Goal: Information Seeking & Learning: Learn about a topic

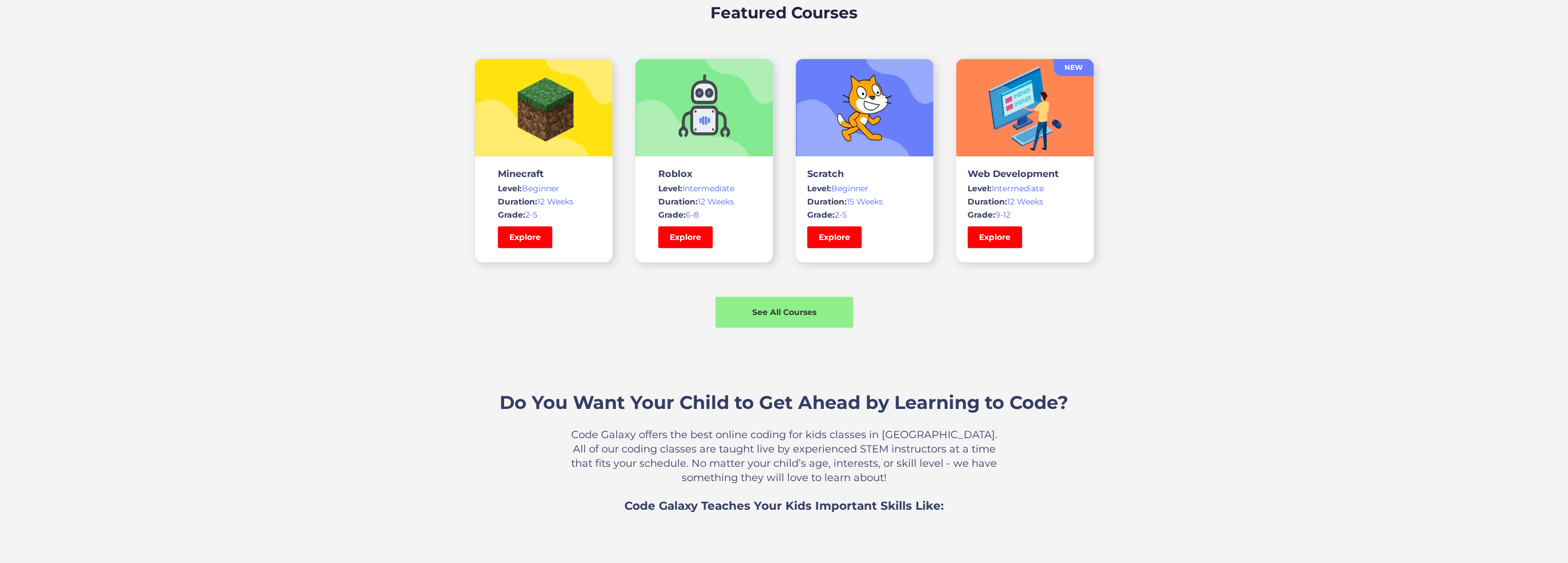
scroll to position [974, 0]
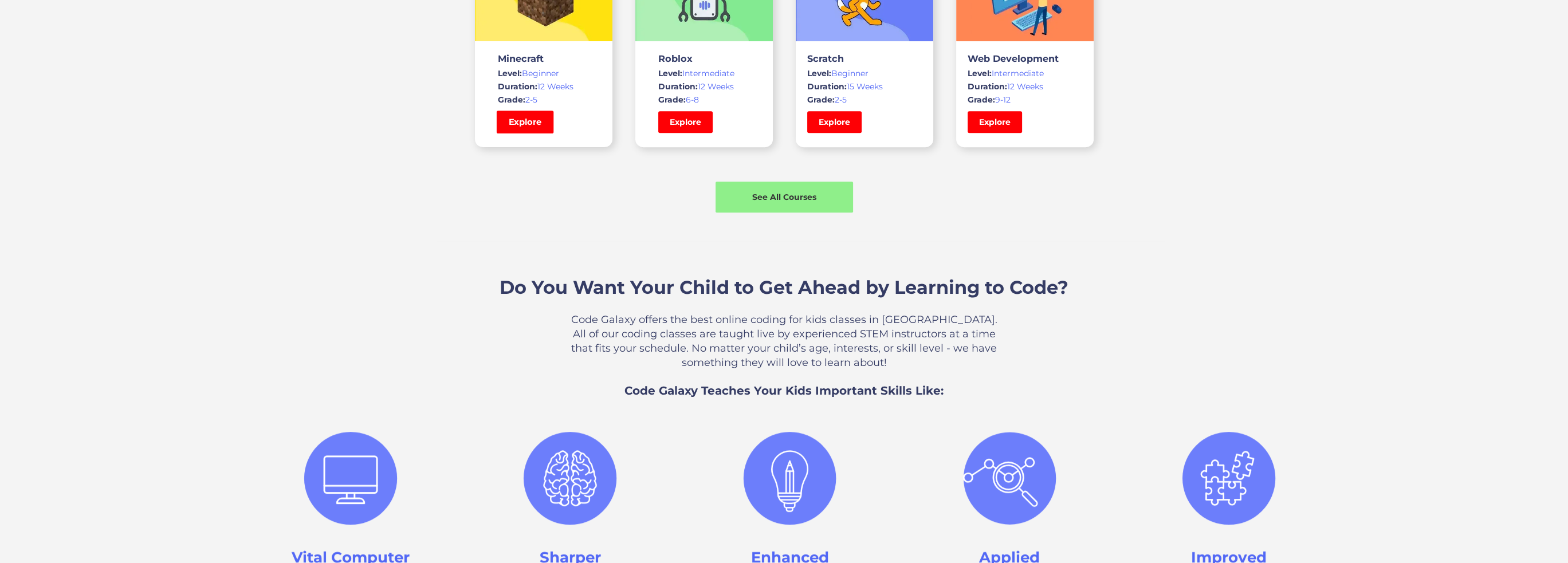
click at [540, 119] on link "Explore" at bounding box center [524, 122] width 57 height 23
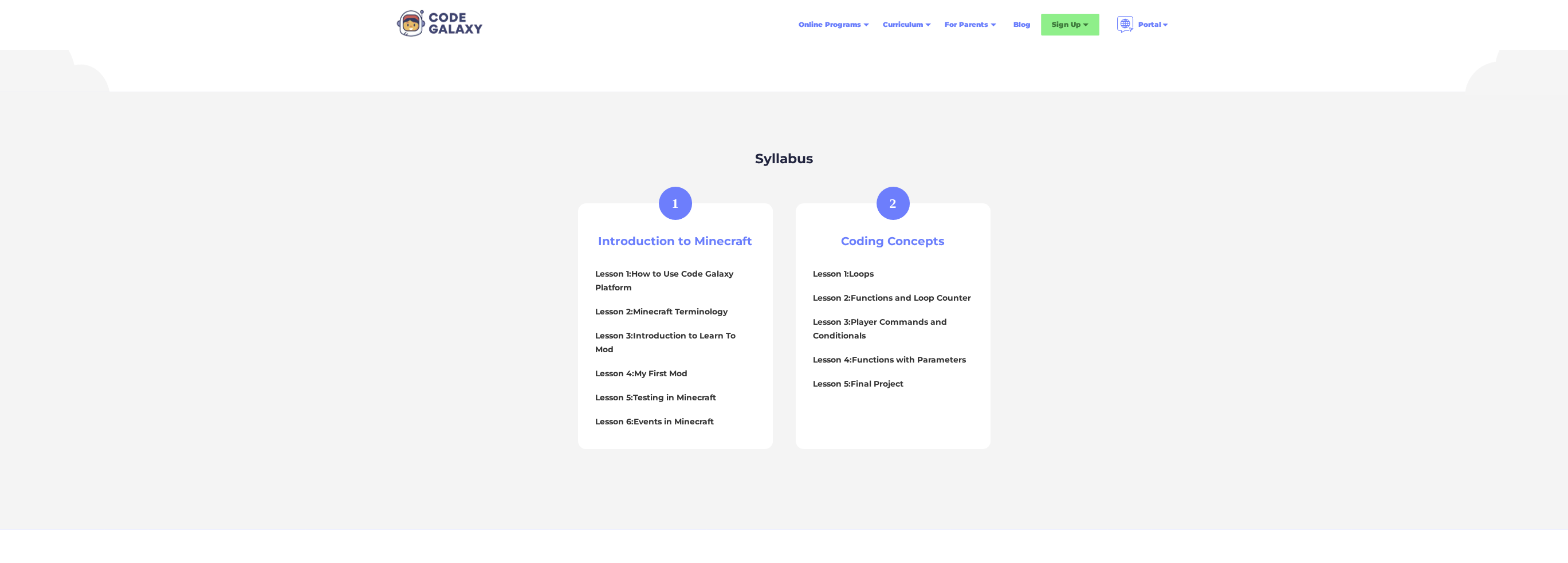
scroll to position [401, 0]
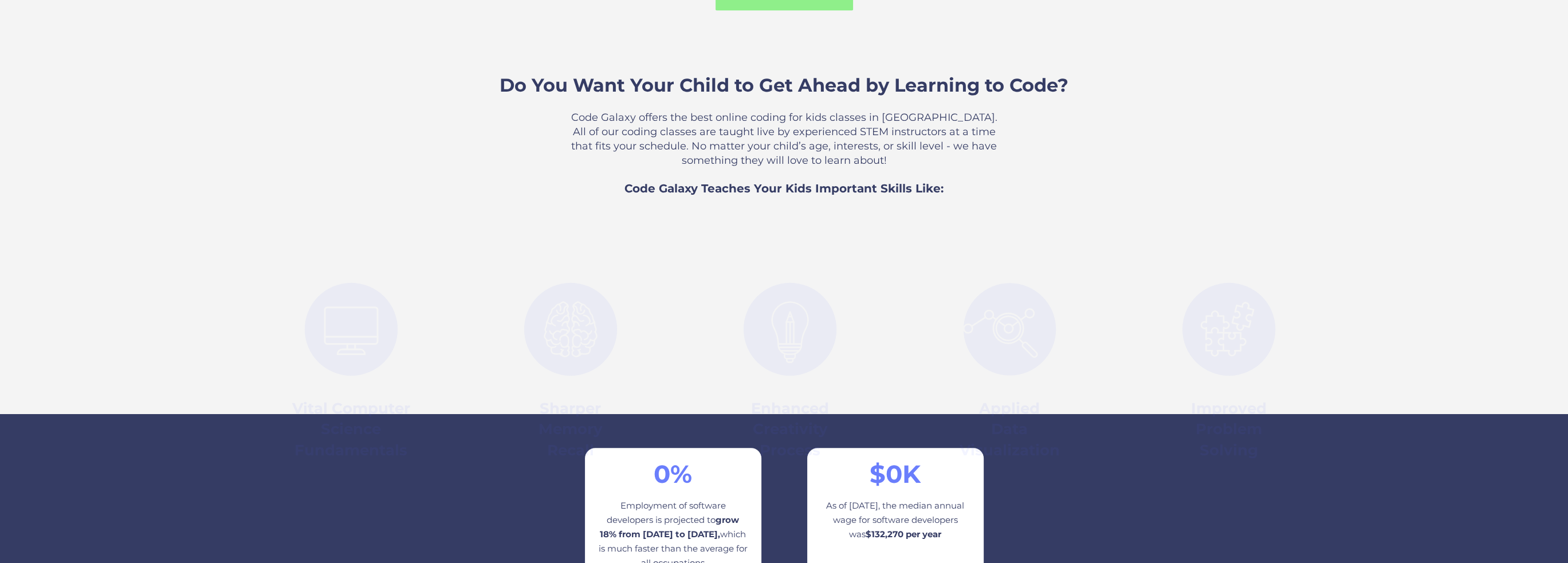
scroll to position [974, 0]
